Goal: Task Accomplishment & Management: Manage account settings

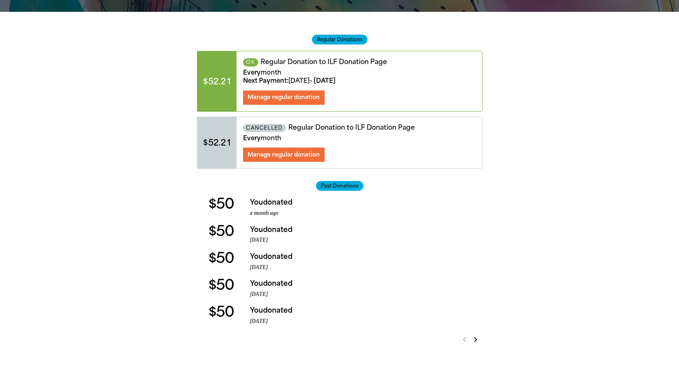
scroll to position [122, 0]
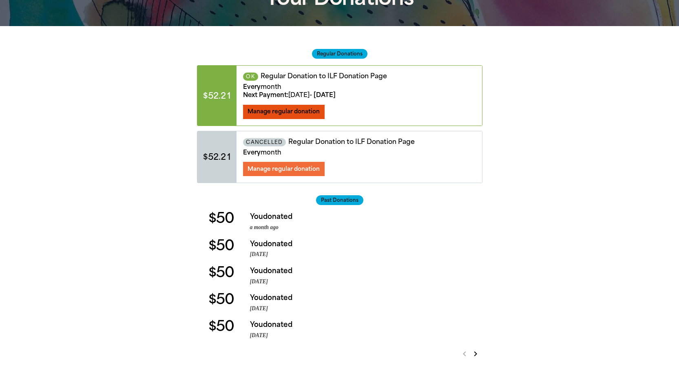
click at [294, 113] on span "Manage regular donation" at bounding box center [283, 111] width 72 height 7
select select "AUD"
select select "MONTH"
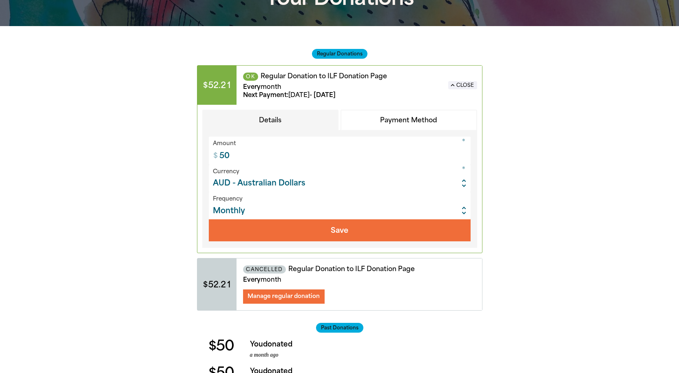
click at [338, 207] on select "Weekly Monthly" at bounding box center [340, 205] width 262 height 27
click at [399, 123] on button "Payment Method" at bounding box center [408, 120] width 137 height 21
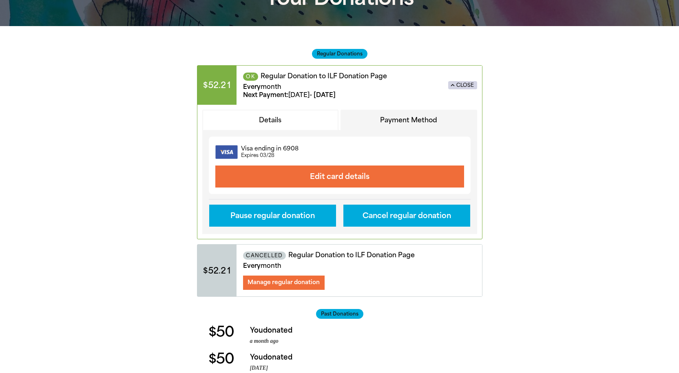
click at [457, 86] on button "expand_less Close" at bounding box center [462, 85] width 29 height 8
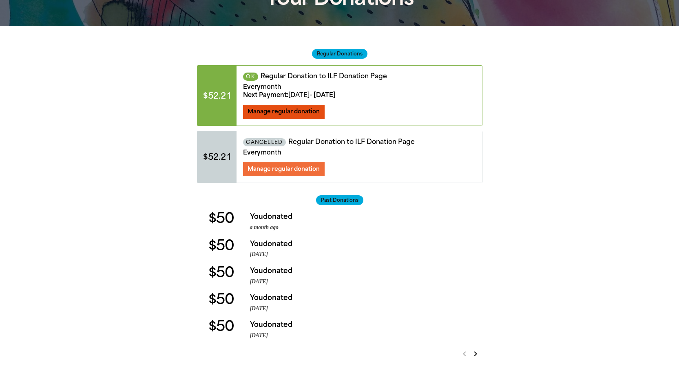
click at [307, 109] on span "Manage regular donation" at bounding box center [283, 111] width 72 height 7
select select "AUD"
select select "MONTH"
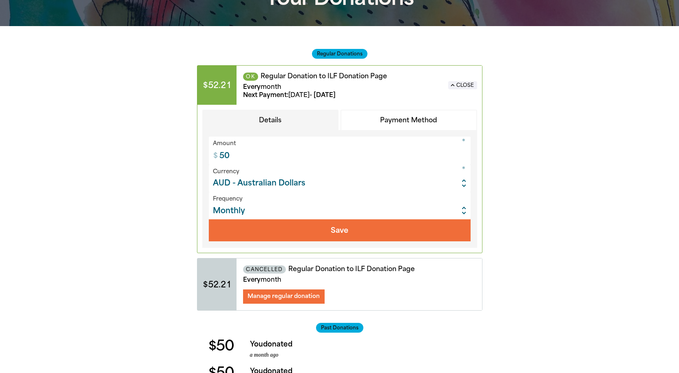
click at [426, 122] on button "Payment Method" at bounding box center [408, 120] width 137 height 21
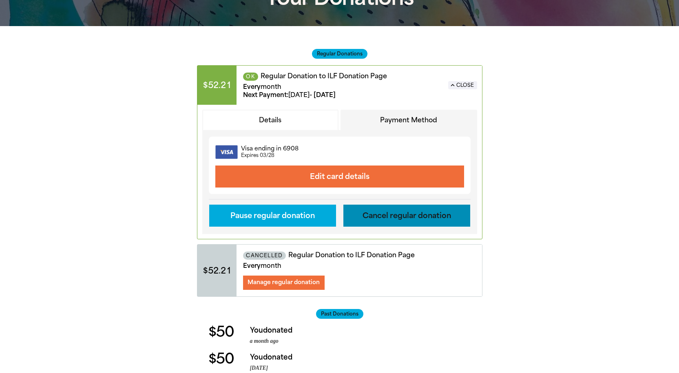
click at [391, 218] on button "Cancel regular donation" at bounding box center [406, 216] width 127 height 22
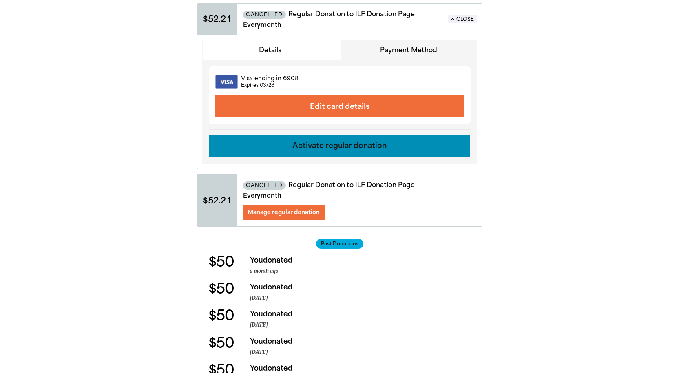
scroll to position [326, 0]
